Goal: Transaction & Acquisition: Subscribe to service/newsletter

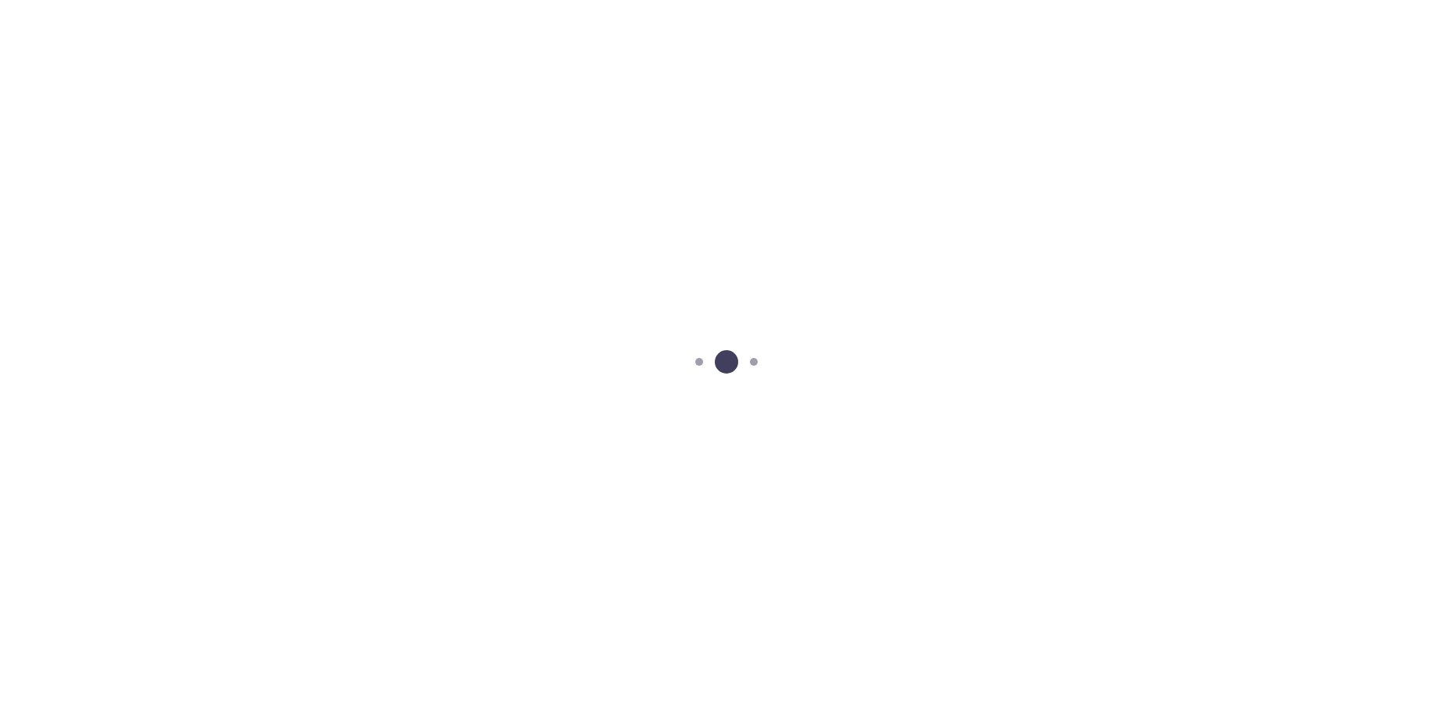
click at [732, 368] on icon at bounding box center [726, 362] width 62 height 62
